Goal: Task Accomplishment & Management: Complete application form

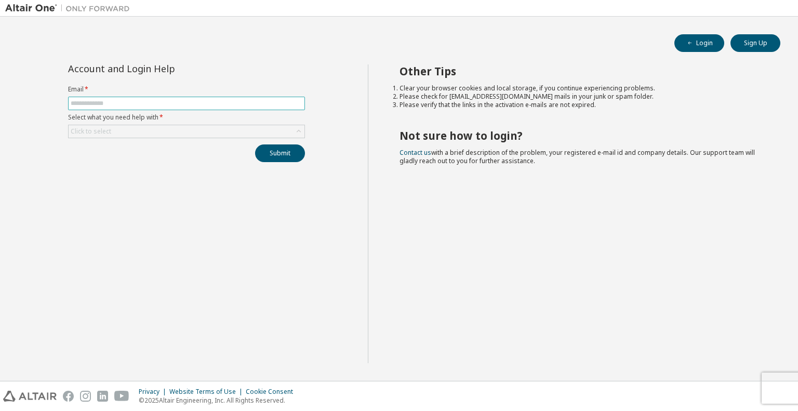
drag, startPoint x: 484, startPoint y: 268, endPoint x: 196, endPoint y: 103, distance: 331.6
click at [196, 103] on input "text" at bounding box center [187, 103] width 232 height 8
click at [195, 103] on input "text" at bounding box center [187, 103] width 232 height 8
type input "**********"
click at [255, 144] on button "Submit" at bounding box center [280, 153] width 50 height 18
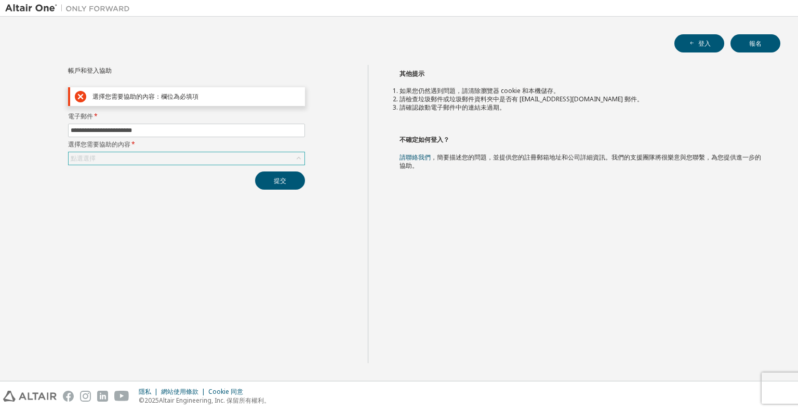
click at [154, 155] on div "點選選擇" at bounding box center [187, 158] width 236 height 12
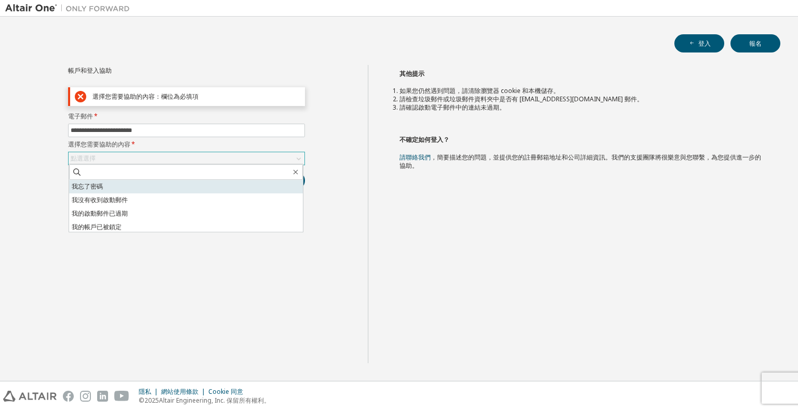
click at [150, 187] on li "我忘了密碼" at bounding box center [186, 187] width 234 height 14
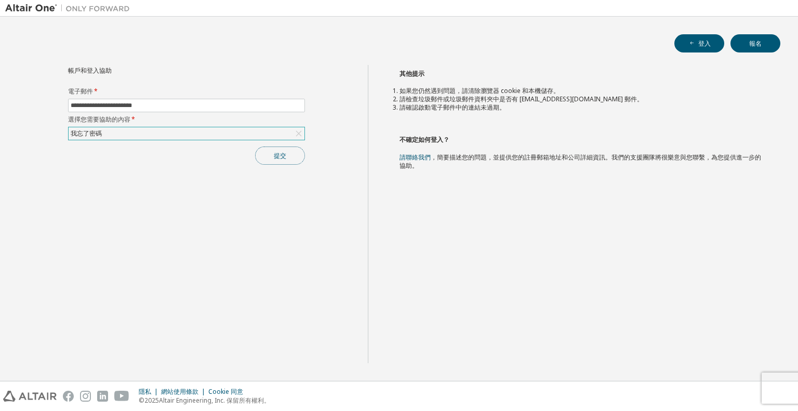
click at [281, 155] on font "提交" at bounding box center [280, 155] width 12 height 9
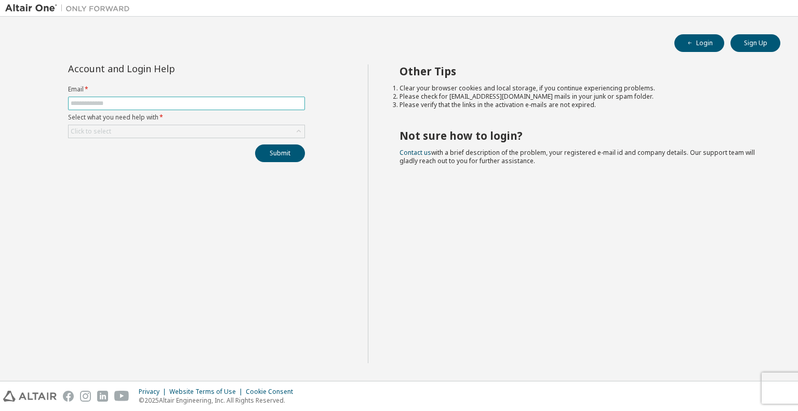
click at [262, 107] on input "text" at bounding box center [187, 103] width 232 height 8
click at [263, 106] on input "text" at bounding box center [187, 103] width 232 height 8
paste input "**********"
type input "**********"
click at [185, 126] on div "Click to select" at bounding box center [187, 131] width 236 height 12
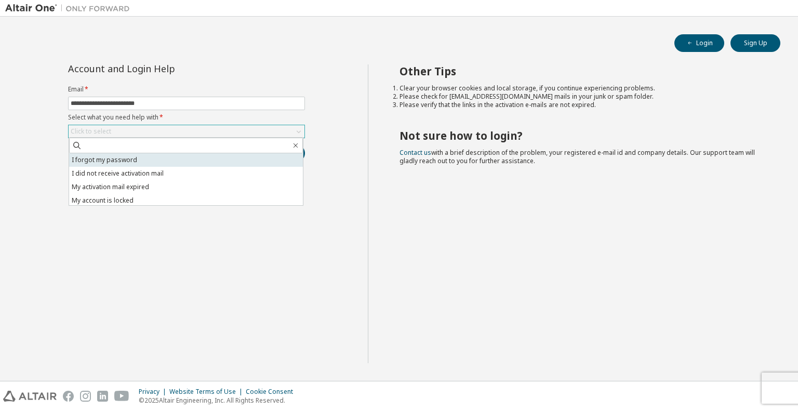
click at [170, 157] on li "I forgot my password" at bounding box center [186, 160] width 234 height 14
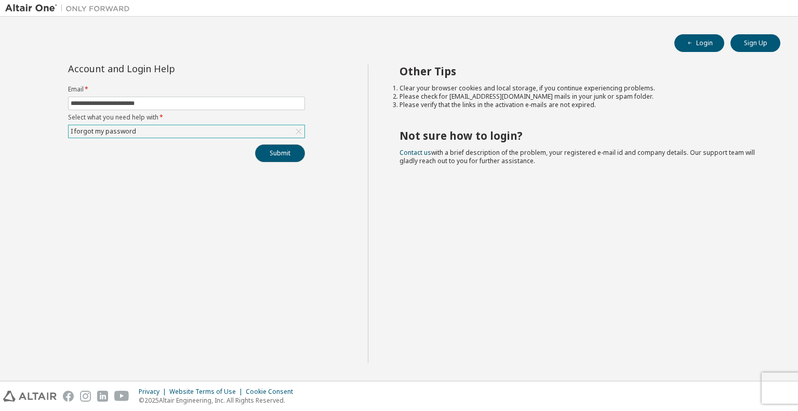
click at [273, 158] on button "Submit" at bounding box center [280, 153] width 50 height 18
drag, startPoint x: 265, startPoint y: 203, endPoint x: 264, endPoint y: 209, distance: 5.8
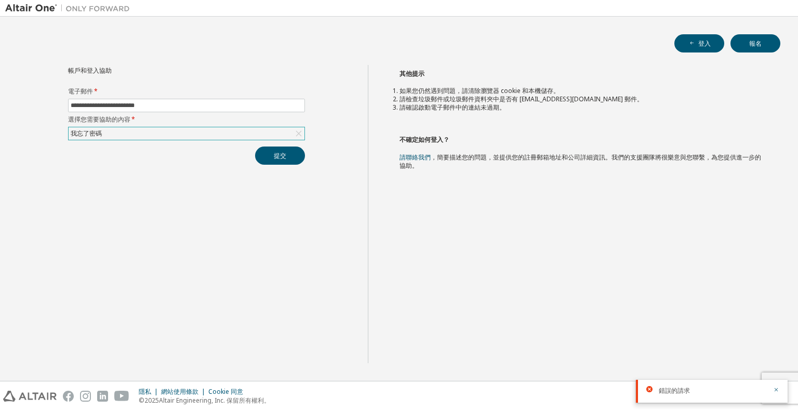
click at [267, 167] on div "**********" at bounding box center [186, 214] width 363 height 298
click at [272, 159] on button "提交" at bounding box center [280, 156] width 50 height 18
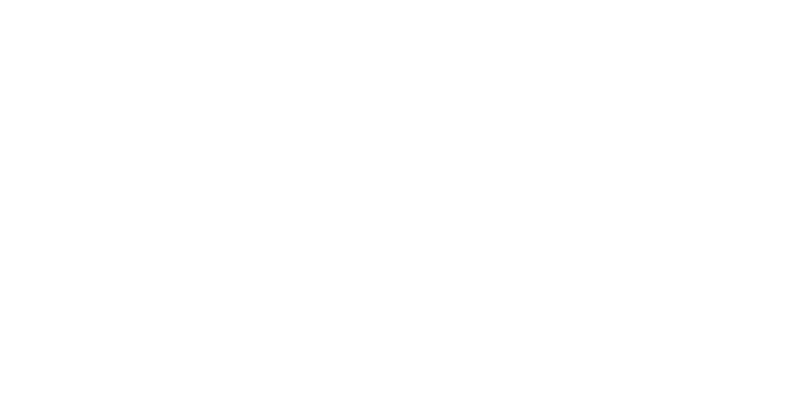
click at [228, 35] on div at bounding box center [399, 205] width 798 height 411
click at [440, 282] on div at bounding box center [399, 205] width 798 height 411
drag, startPoint x: 563, startPoint y: 103, endPoint x: 540, endPoint y: 112, distance: 24.8
click at [541, 112] on div at bounding box center [399, 205] width 798 height 411
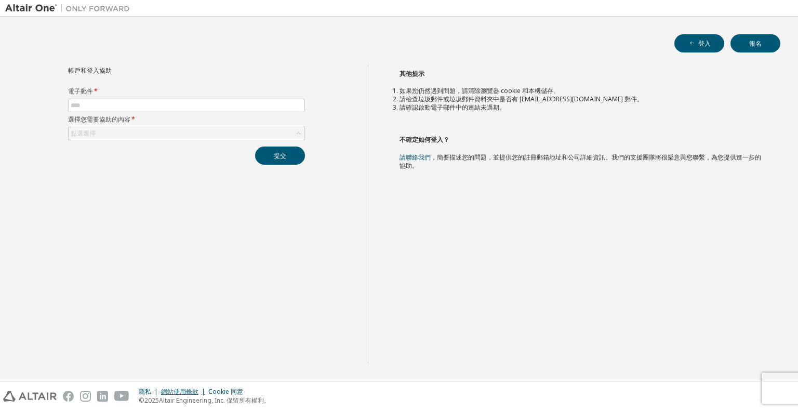
click at [183, 391] on font "網站使用條款" at bounding box center [179, 391] width 37 height 9
click at [761, 53] on div "登入 報名 帳戶和登入協助 電子郵件 * 選擇您需要協助的內容 * 點選選擇 提交 其他提示 如果您仍然遇到問題，請清除瀏覽器 cookie 和本機儲存。 請…" at bounding box center [399, 199] width 788 height 354
click at [762, 44] on button "報名" at bounding box center [755, 43] width 50 height 18
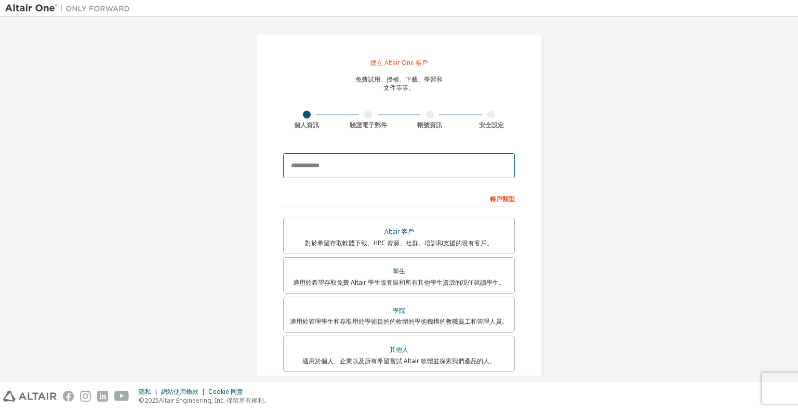
click at [357, 159] on input "email" at bounding box center [399, 165] width 232 height 25
paste input "**********"
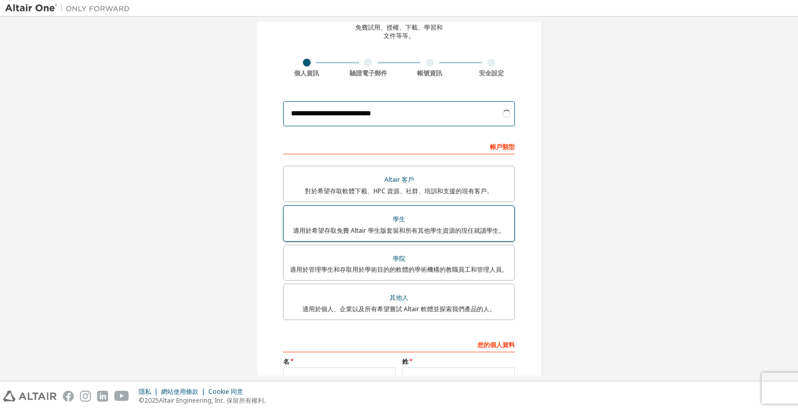
type input "**********"
drag, startPoint x: 434, startPoint y: 224, endPoint x: 450, endPoint y: 235, distance: 19.5
click at [433, 224] on div "學生" at bounding box center [399, 219] width 218 height 15
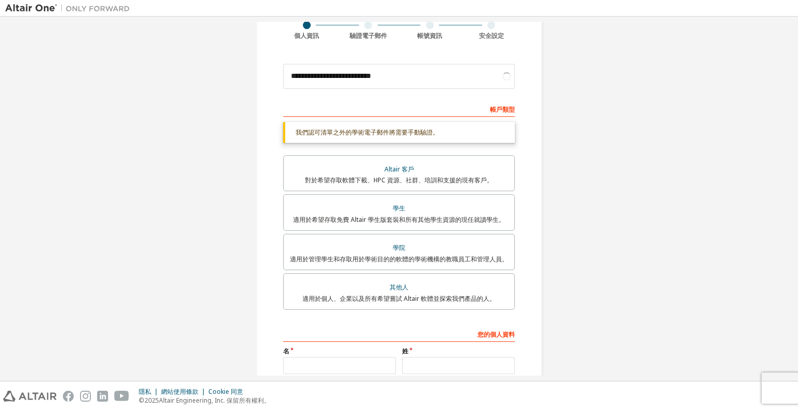
scroll to position [193, 0]
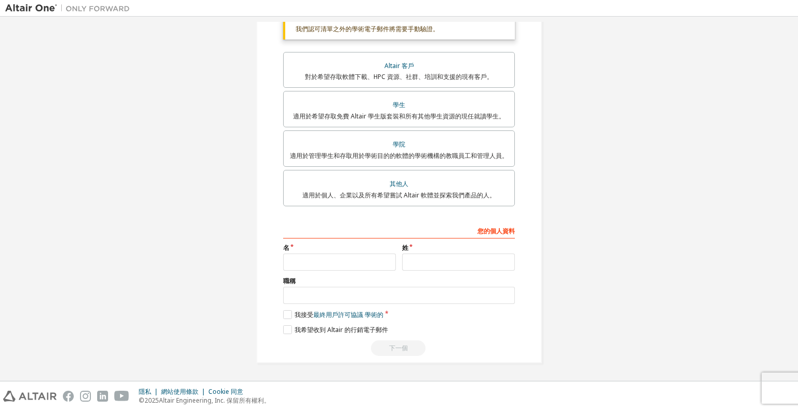
drag, startPoint x: 338, startPoint y: 251, endPoint x: 337, endPoint y: 258, distance: 6.4
click at [337, 254] on div "名" at bounding box center [339, 257] width 119 height 27
click at [336, 261] on input "text" at bounding box center [339, 262] width 113 height 17
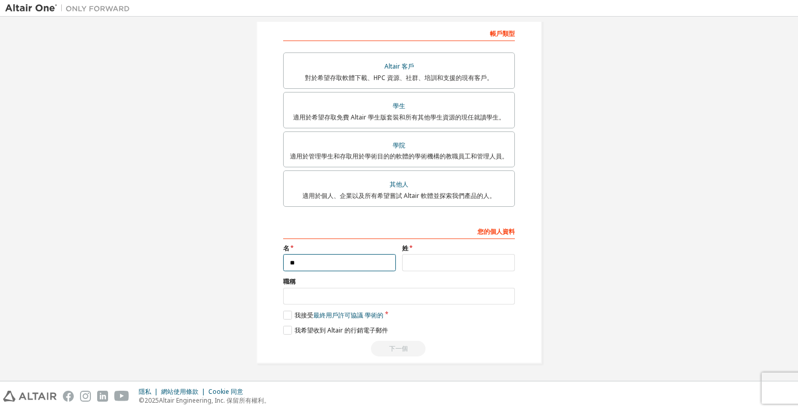
type input "**"
type input "*"
click at [283, 318] on label "我接受 最終用戶許可協議 學術的" at bounding box center [333, 315] width 100 height 9
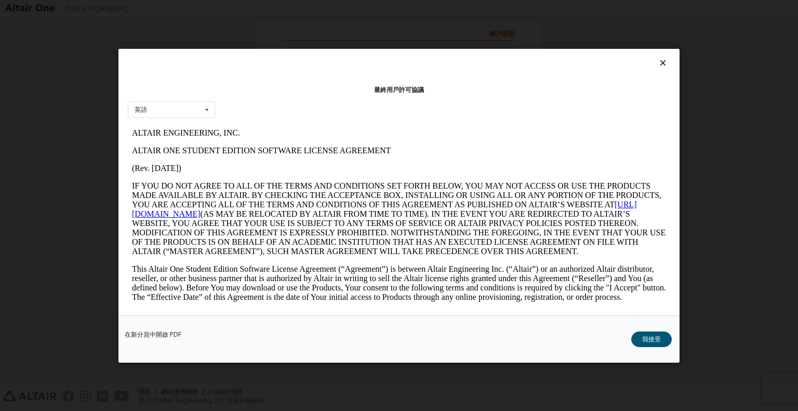
scroll to position [0, 0]
click at [659, 334] on font "我接受" at bounding box center [651, 338] width 19 height 9
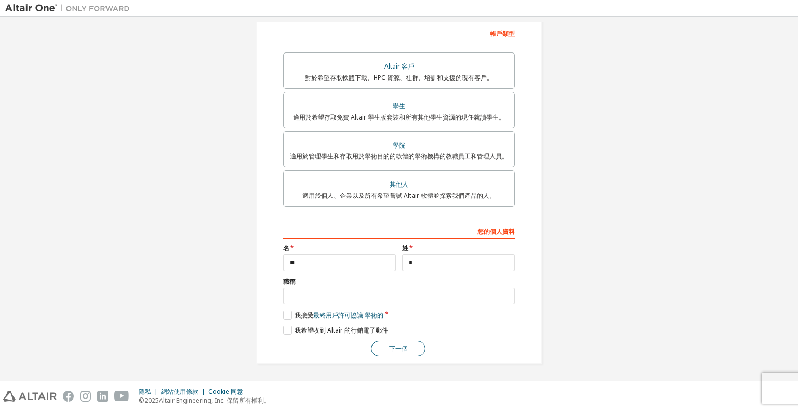
click at [391, 345] on font "下一個" at bounding box center [398, 348] width 19 height 9
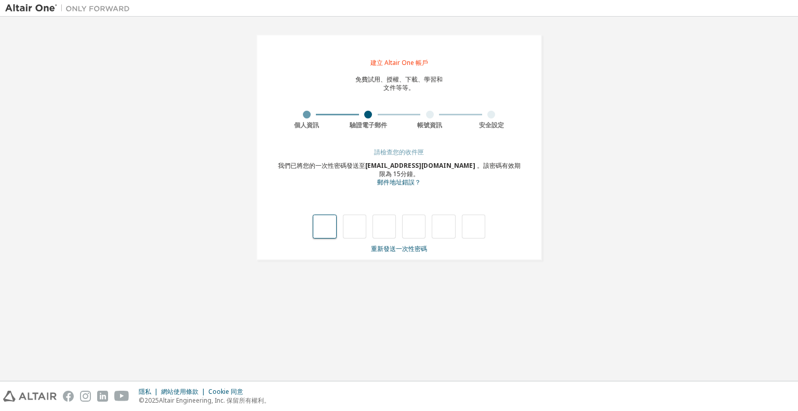
click at [327, 226] on input "text" at bounding box center [324, 227] width 23 height 24
type input "*"
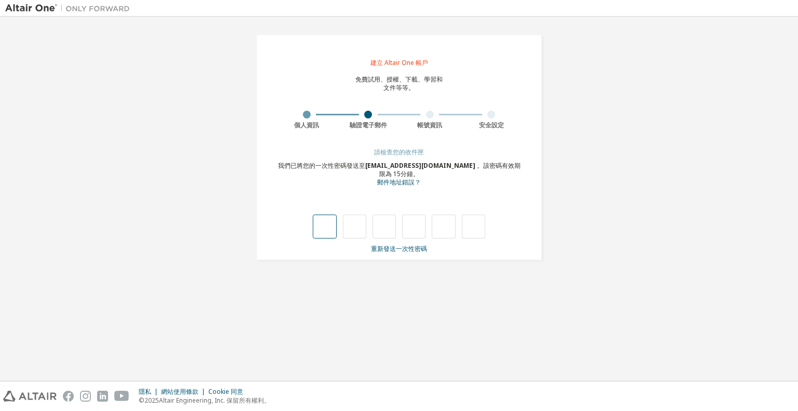
type input "*"
